Goal: Information Seeking & Learning: Learn about a topic

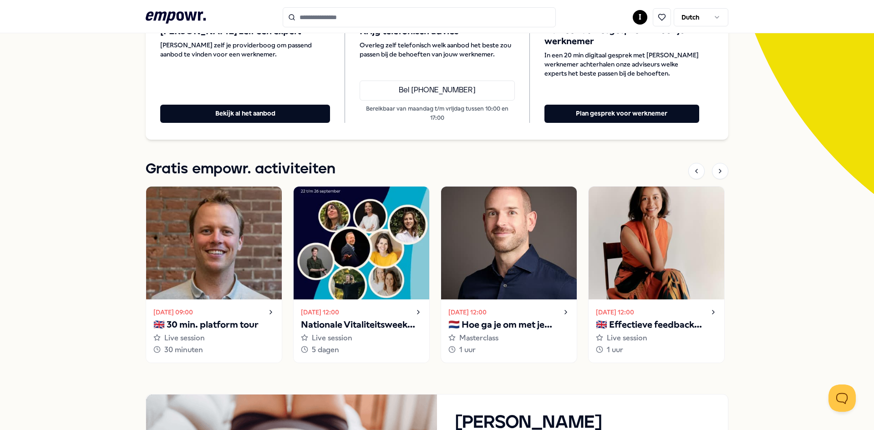
scroll to position [111, 0]
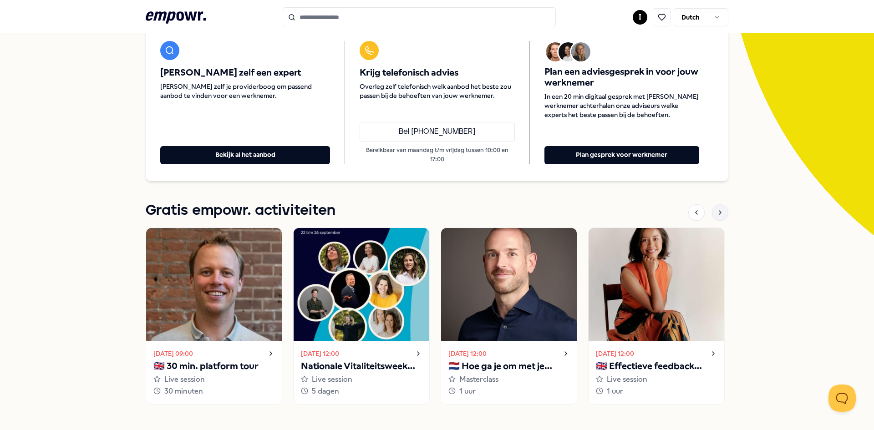
click at [712, 214] on div at bounding box center [720, 212] width 16 height 16
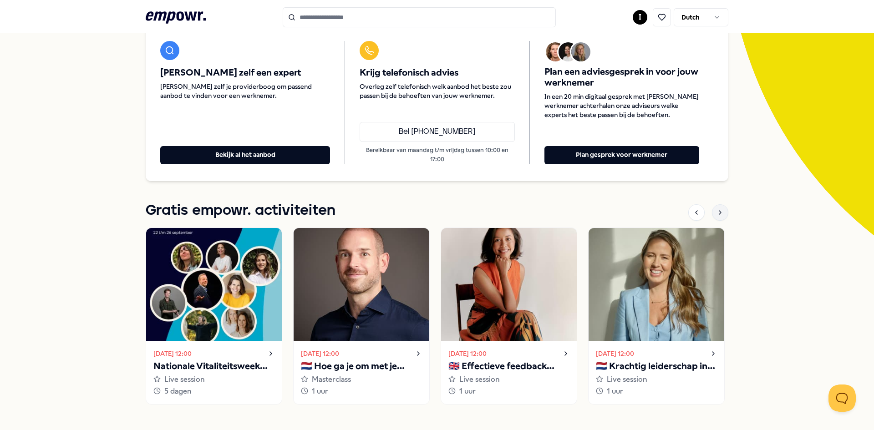
click at [719, 213] on icon at bounding box center [720, 212] width 7 height 7
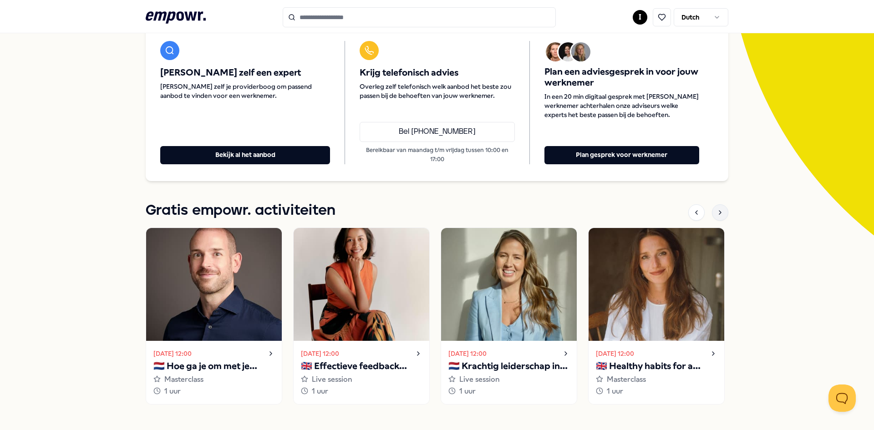
click at [719, 213] on icon at bounding box center [720, 212] width 7 height 7
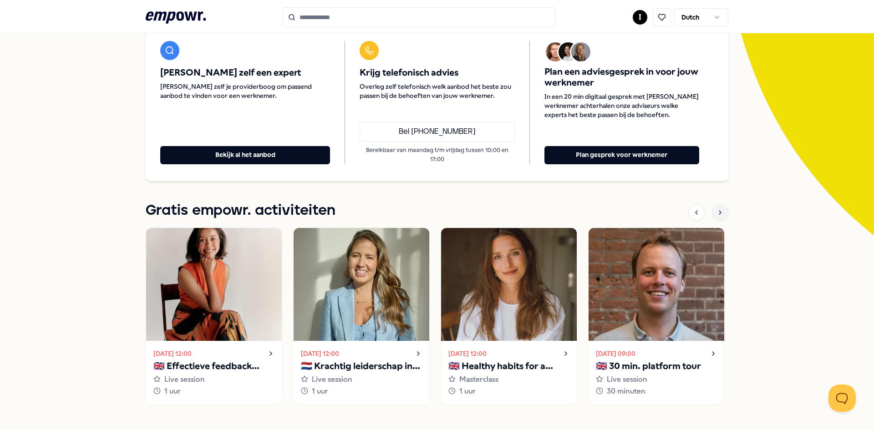
click at [719, 213] on icon at bounding box center [720, 212] width 7 height 7
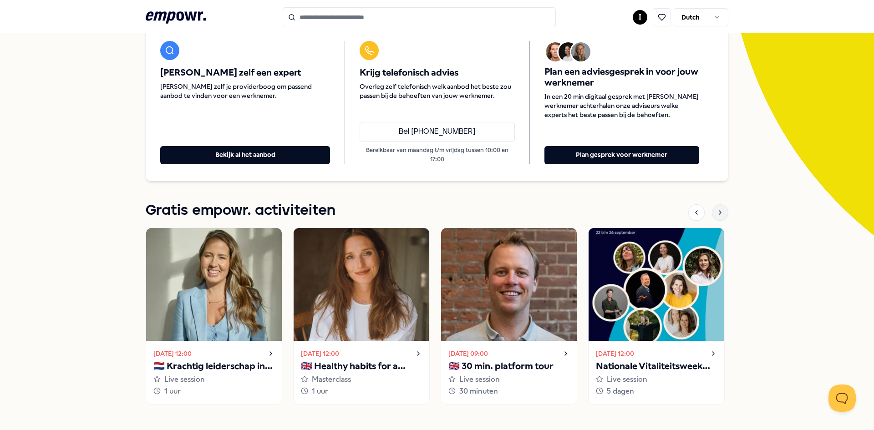
click at [719, 213] on icon at bounding box center [720, 212] width 7 height 7
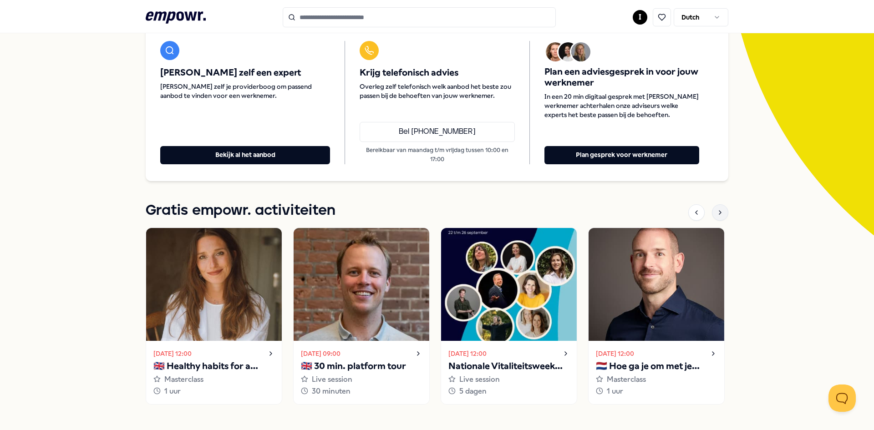
click at [719, 213] on icon at bounding box center [720, 212] width 7 height 7
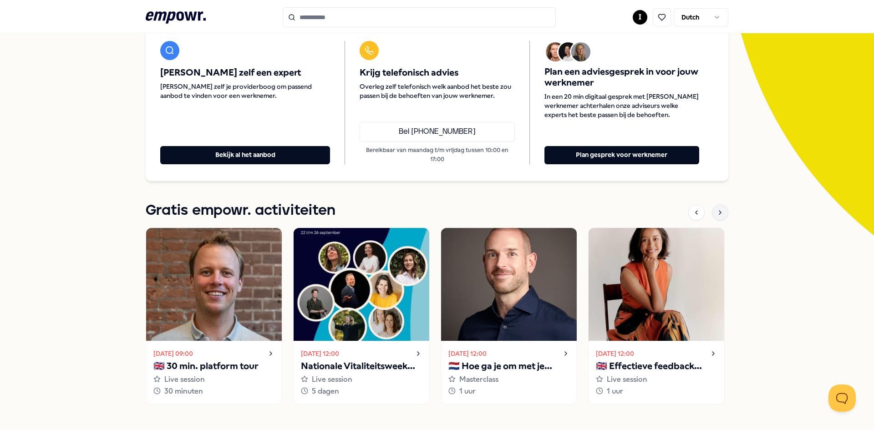
click at [719, 213] on icon at bounding box center [720, 212] width 7 height 7
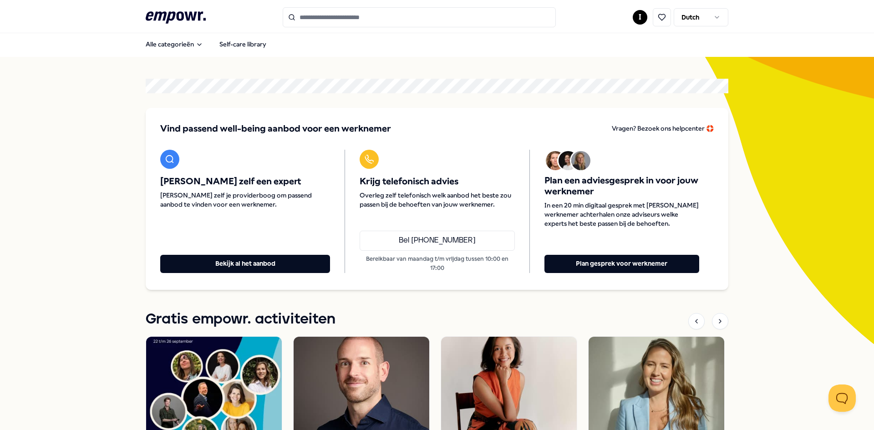
scroll to position [0, 0]
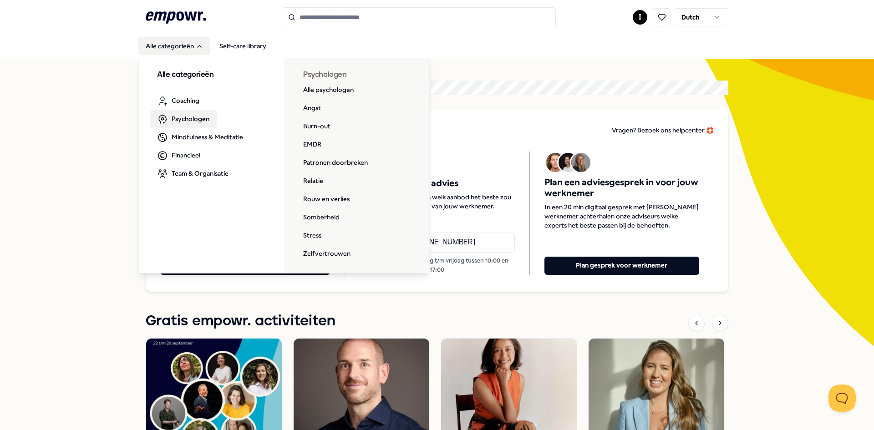
click at [182, 124] on span "Psychologen" at bounding box center [191, 119] width 38 height 10
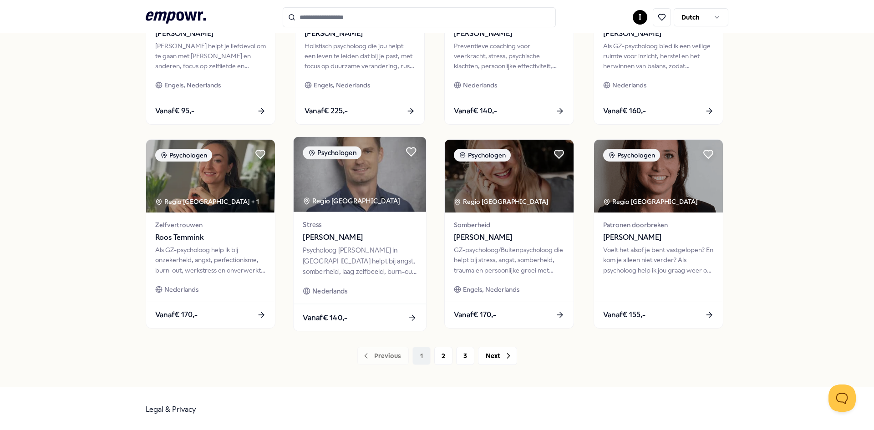
scroll to position [384, 0]
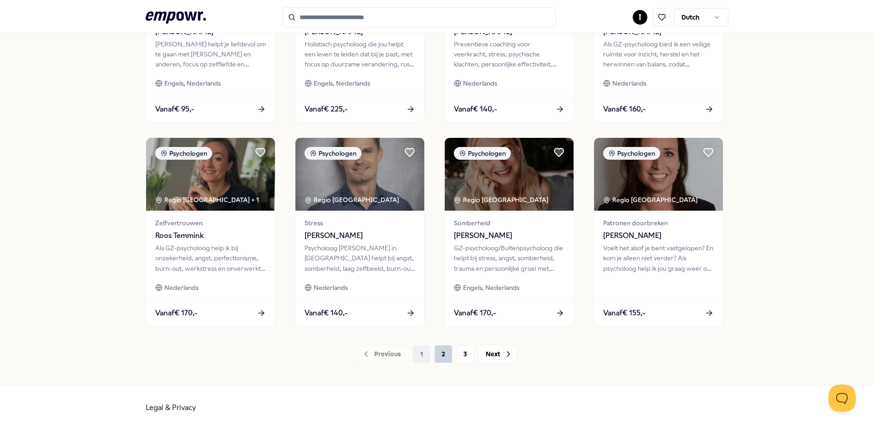
click at [434, 356] on button "2" at bounding box center [443, 354] width 18 height 18
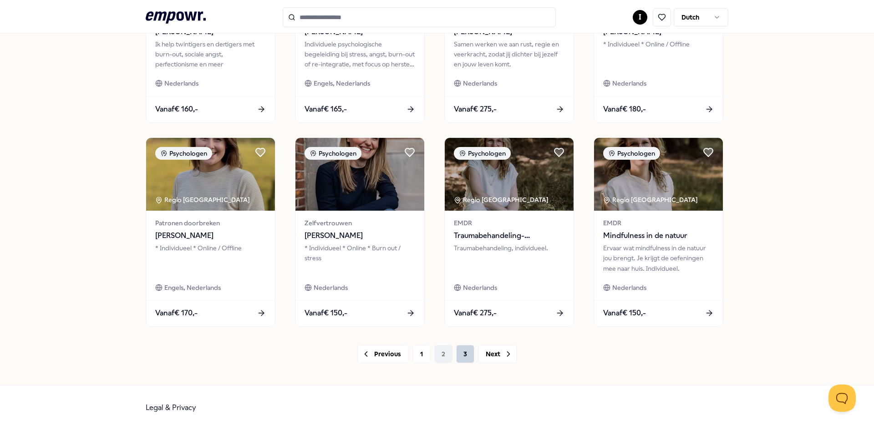
click at [467, 355] on button "3" at bounding box center [465, 354] width 18 height 18
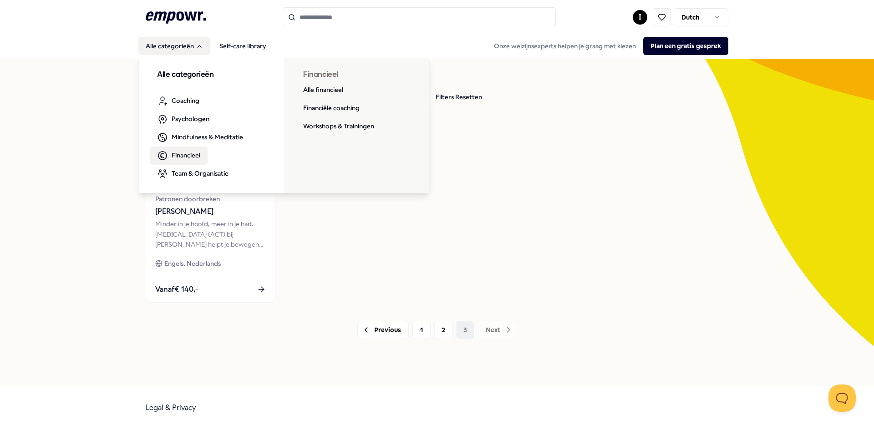
click at [192, 154] on span "Financieel" at bounding box center [186, 155] width 29 height 10
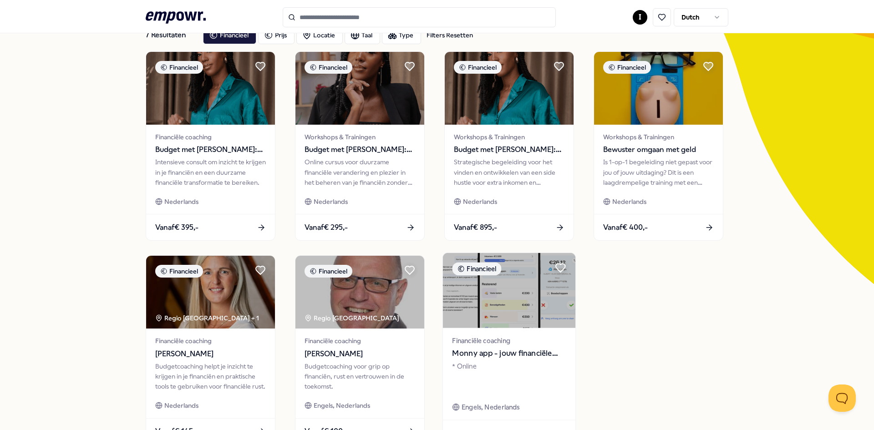
scroll to position [46, 0]
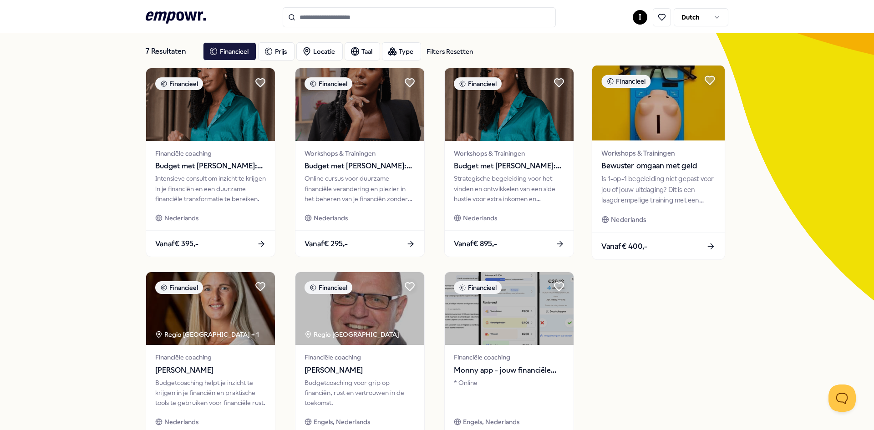
click at [621, 194] on div "Is 1-op-1 begeleiding niet gepast voor jou of jouw uitdaging? Dit is een laagdr…" at bounding box center [658, 189] width 114 height 31
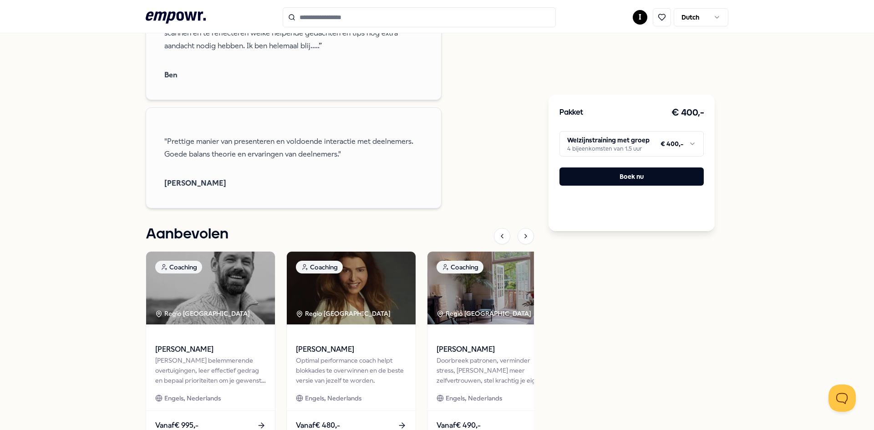
scroll to position [1047, 0]
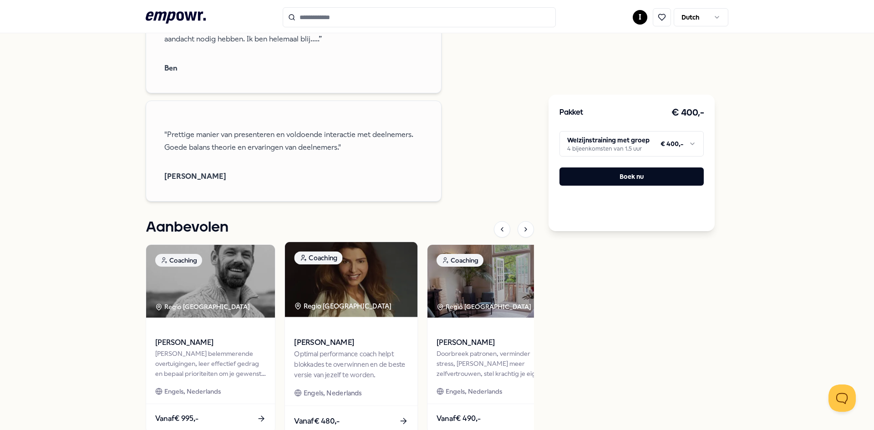
click at [348, 259] on img at bounding box center [351, 279] width 132 height 75
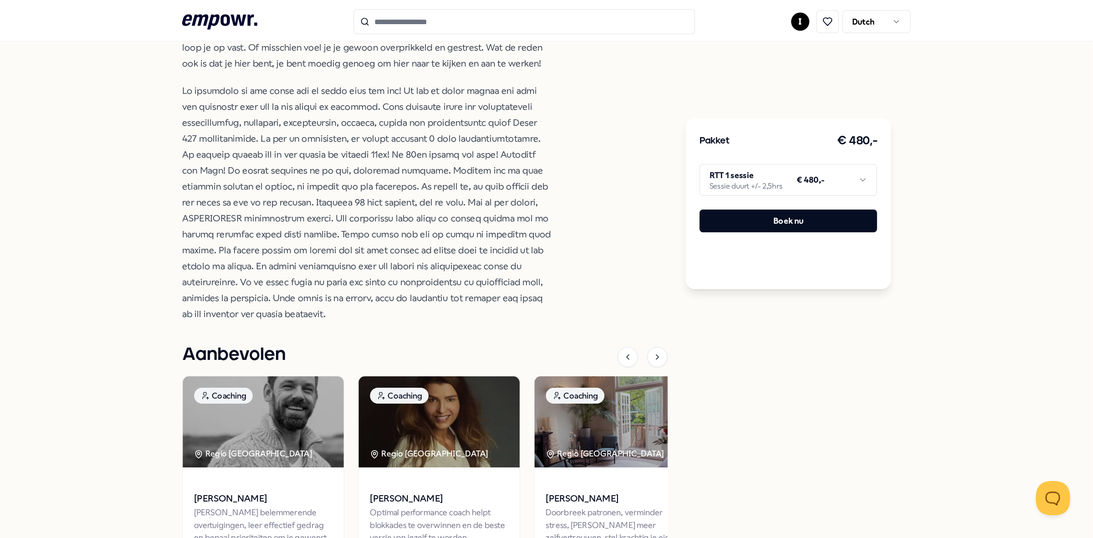
scroll to position [344, 0]
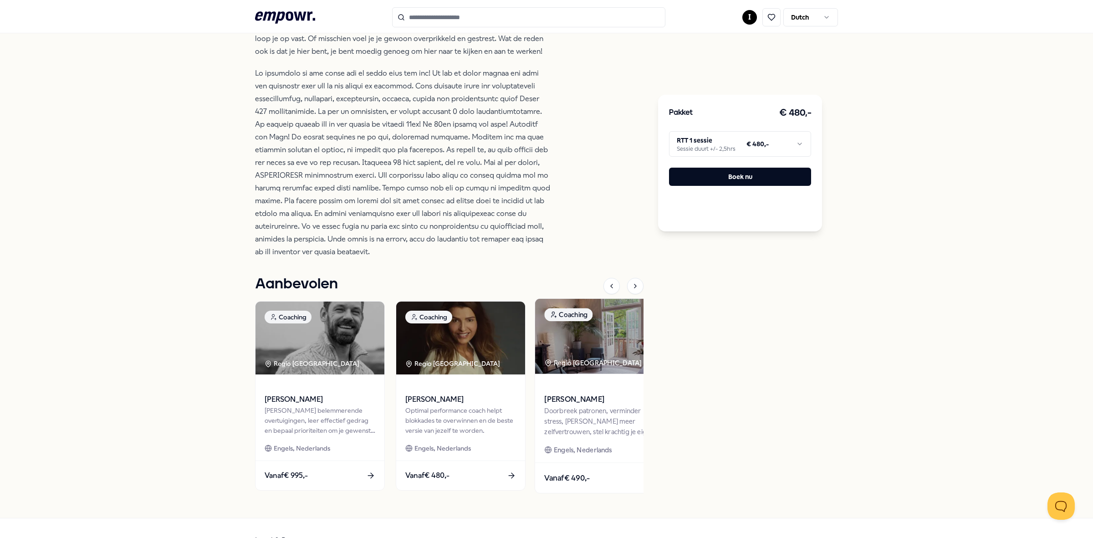
click at [596, 407] on div "Doorbreek patronen, verminder stress, [PERSON_NAME] meer zelfvertrouwen, stel k…" at bounding box center [601, 420] width 114 height 31
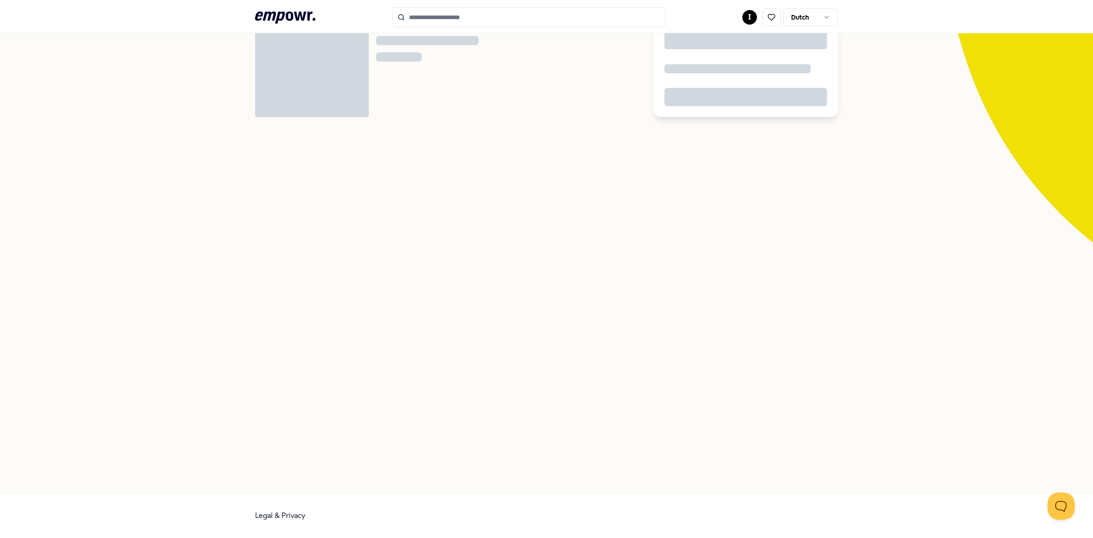
scroll to position [58, 0]
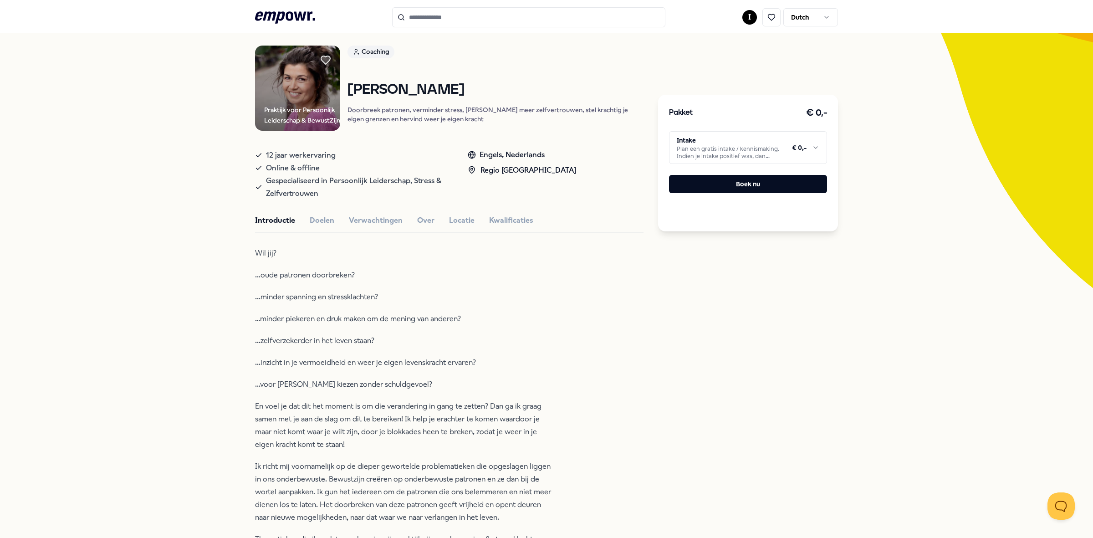
click at [814, 153] on html ".empowr-logo_svg__cls-1{fill:#03032f} I Dutch Alle categorieën Self-care librar…" at bounding box center [546, 269] width 1093 height 538
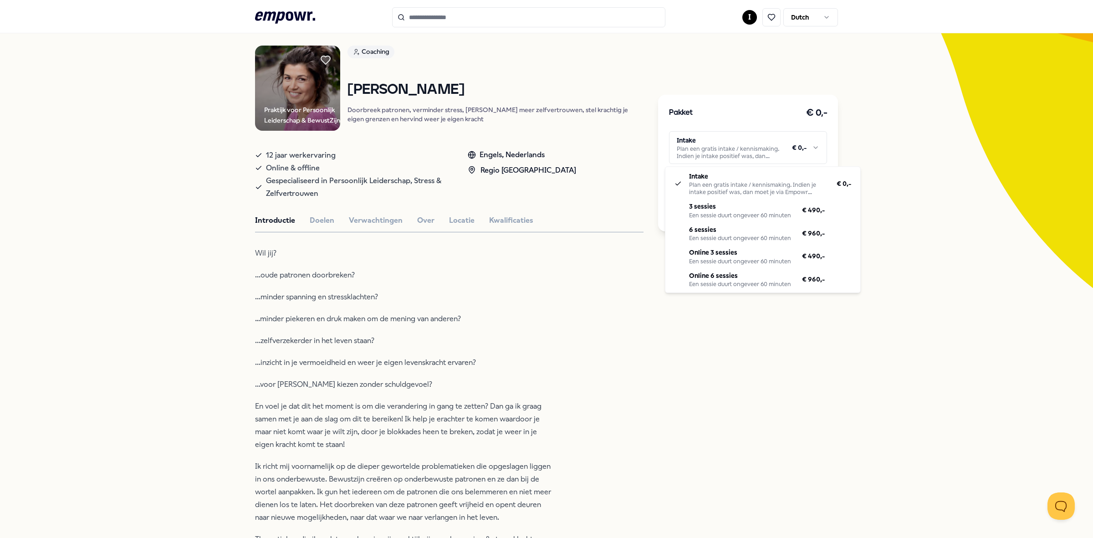
click at [490, 306] on html ".empowr-logo_svg__cls-1{fill:#03032f} I Dutch Alle categorieën Self-care librar…" at bounding box center [546, 269] width 1093 height 538
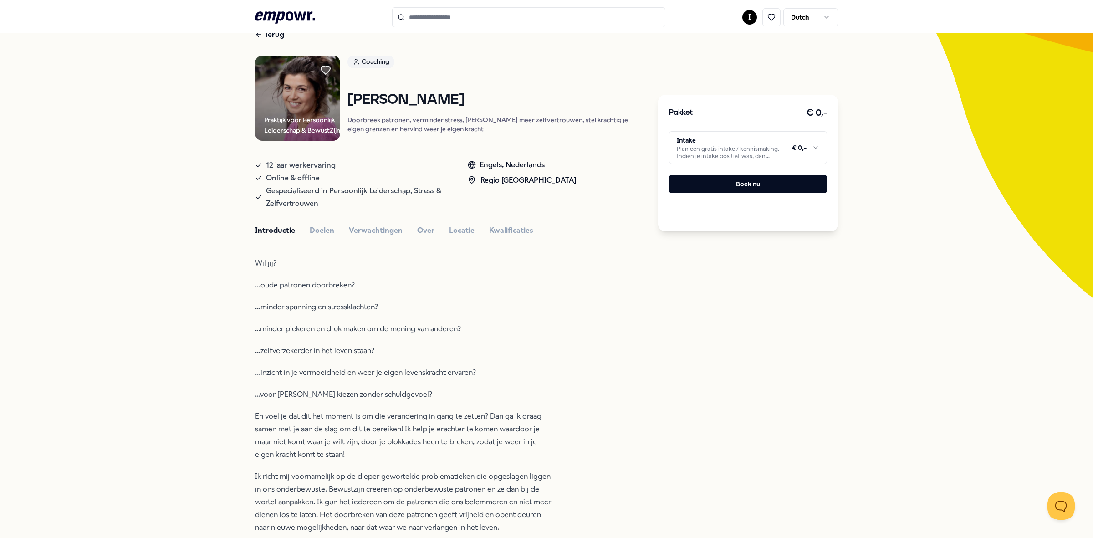
scroll to position [0, 0]
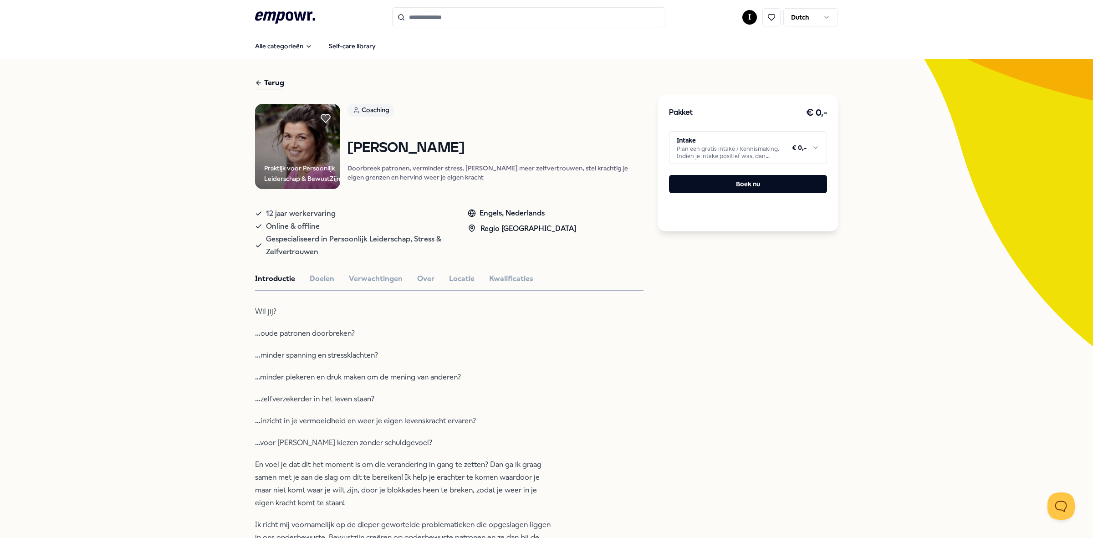
click at [265, 80] on div "Terug" at bounding box center [269, 83] width 29 height 12
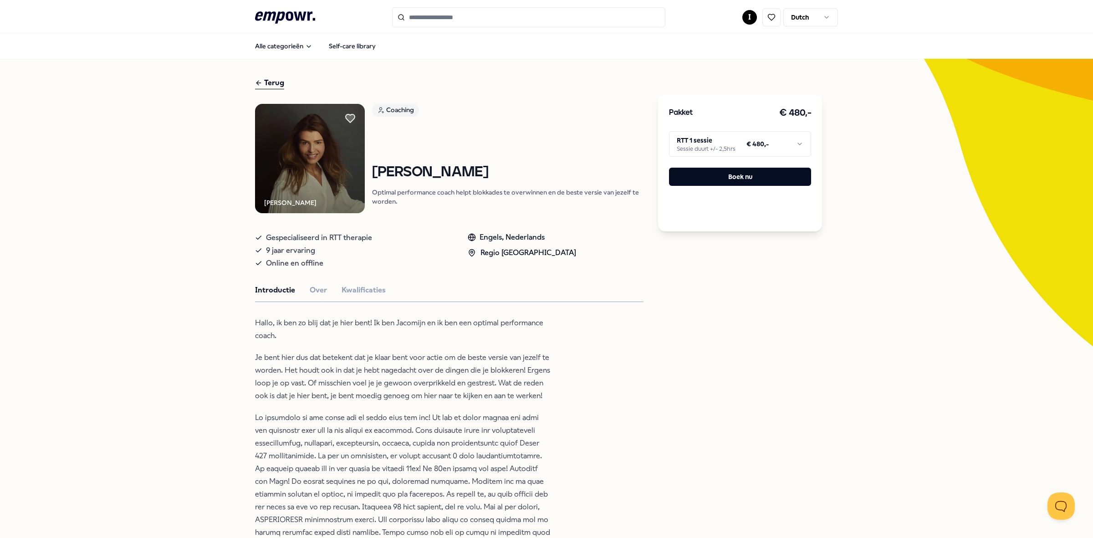
click at [255, 86] on icon at bounding box center [258, 82] width 7 height 11
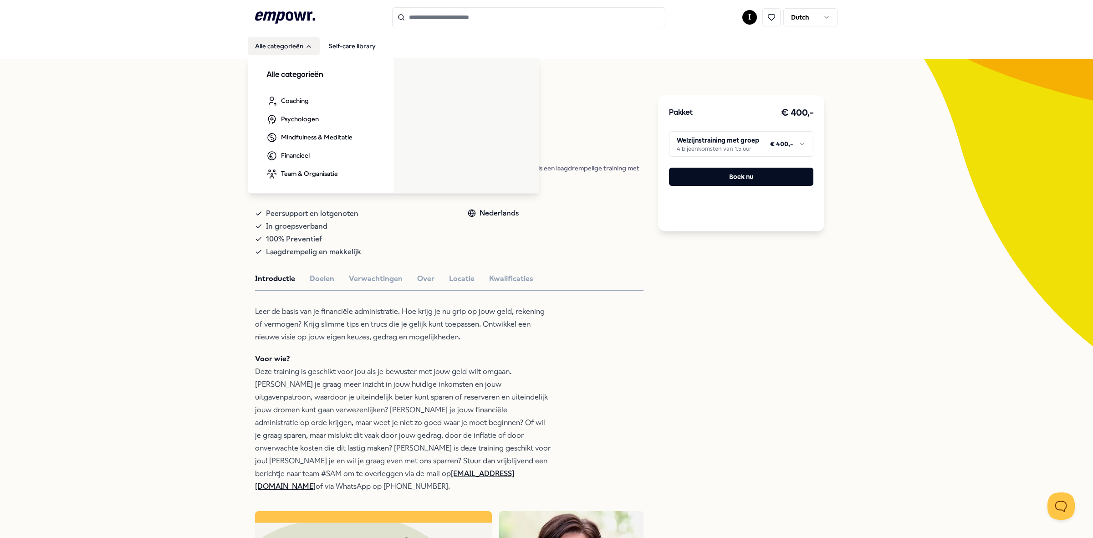
click at [273, 42] on button "Alle categorieën" at bounding box center [284, 46] width 72 height 18
